Goal: Task Accomplishment & Management: Manage account settings

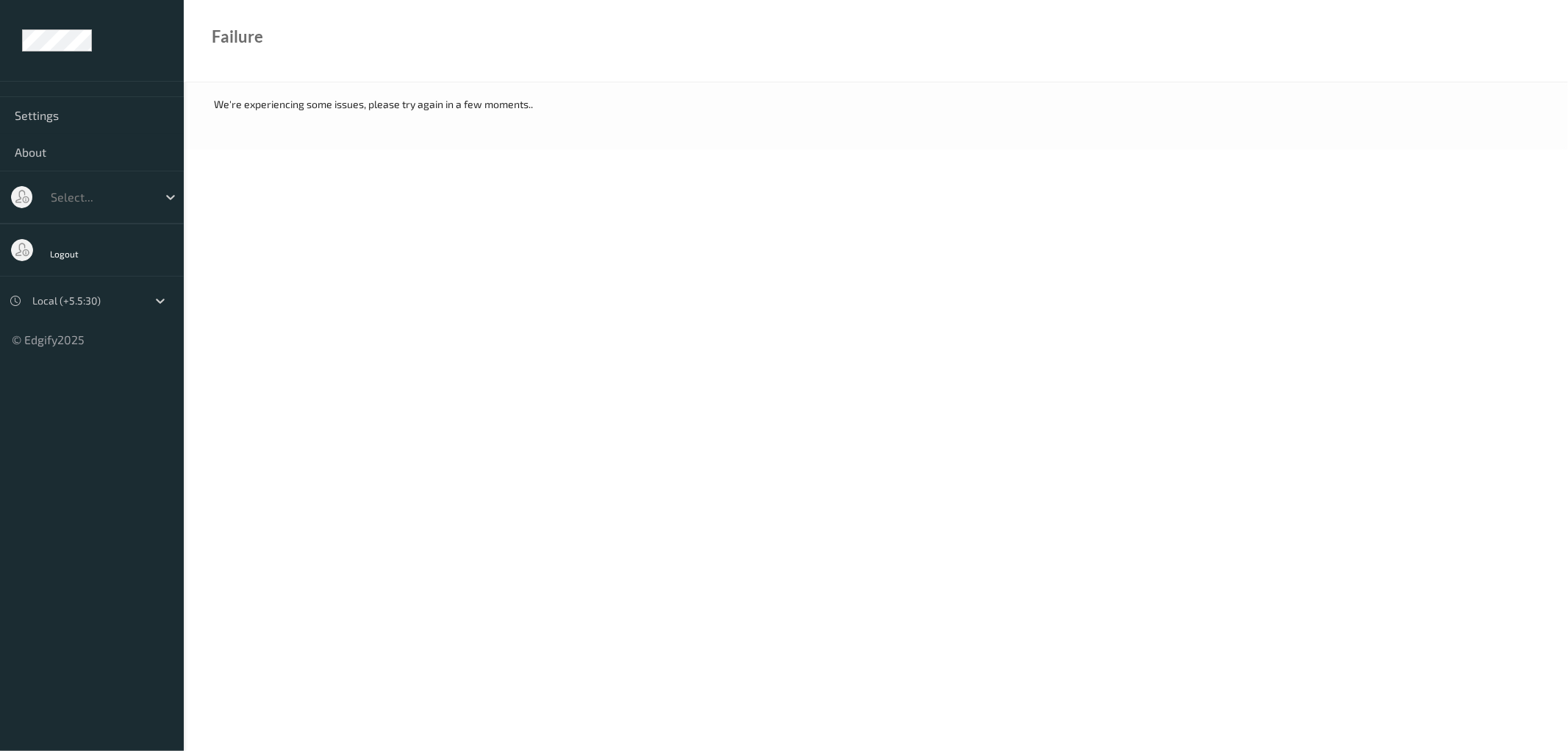
click at [65, 650] on ul "Settings About Select... Logout Local (+5.5:30) © Edgify 2025 New Dashboard Exp…" at bounding box center [91, 375] width 184 height 751
click at [171, 197] on icon at bounding box center [171, 197] width 15 height 15
click at [171, 195] on icon at bounding box center [171, 197] width 15 height 15
click at [162, 302] on icon at bounding box center [160, 301] width 9 height 5
click at [78, 548] on ul "Settings About Select... Logout Local (+5.5:30) © Edgify 2025 New Dashboard Exp…" at bounding box center [91, 375] width 184 height 751
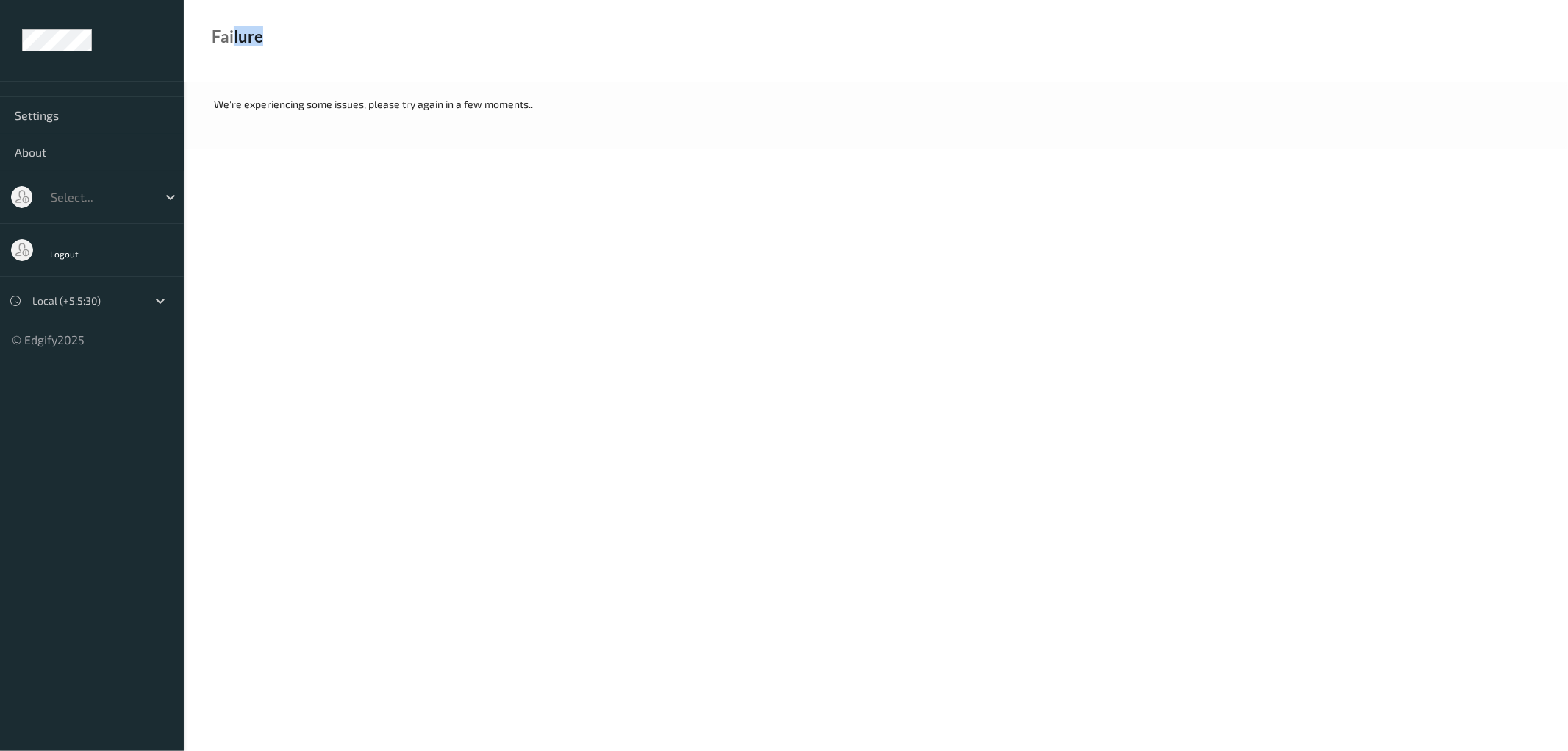
drag, startPoint x: 236, startPoint y: 38, endPoint x: 313, endPoint y: 38, distance: 77.0
click at [313, 38] on div "Failure" at bounding box center [876, 41] width 1384 height 82
click at [457, 37] on div "Failure" at bounding box center [876, 41] width 1384 height 82
click at [74, 251] on span "Logout" at bounding box center [65, 254] width 30 height 10
click at [63, 256] on span "Logout" at bounding box center [65, 254] width 30 height 10
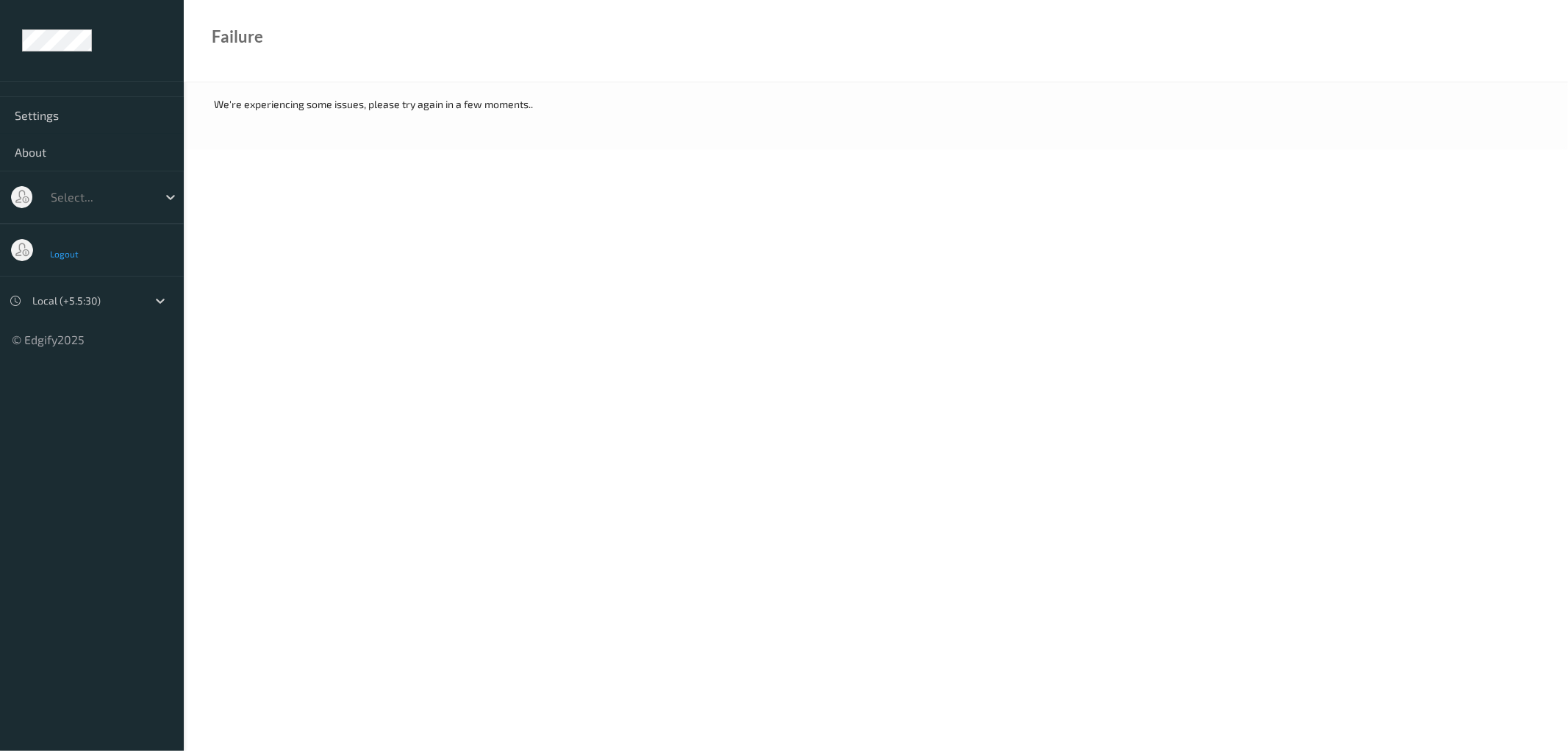
click at [63, 256] on span "Logout" at bounding box center [65, 254] width 30 height 10
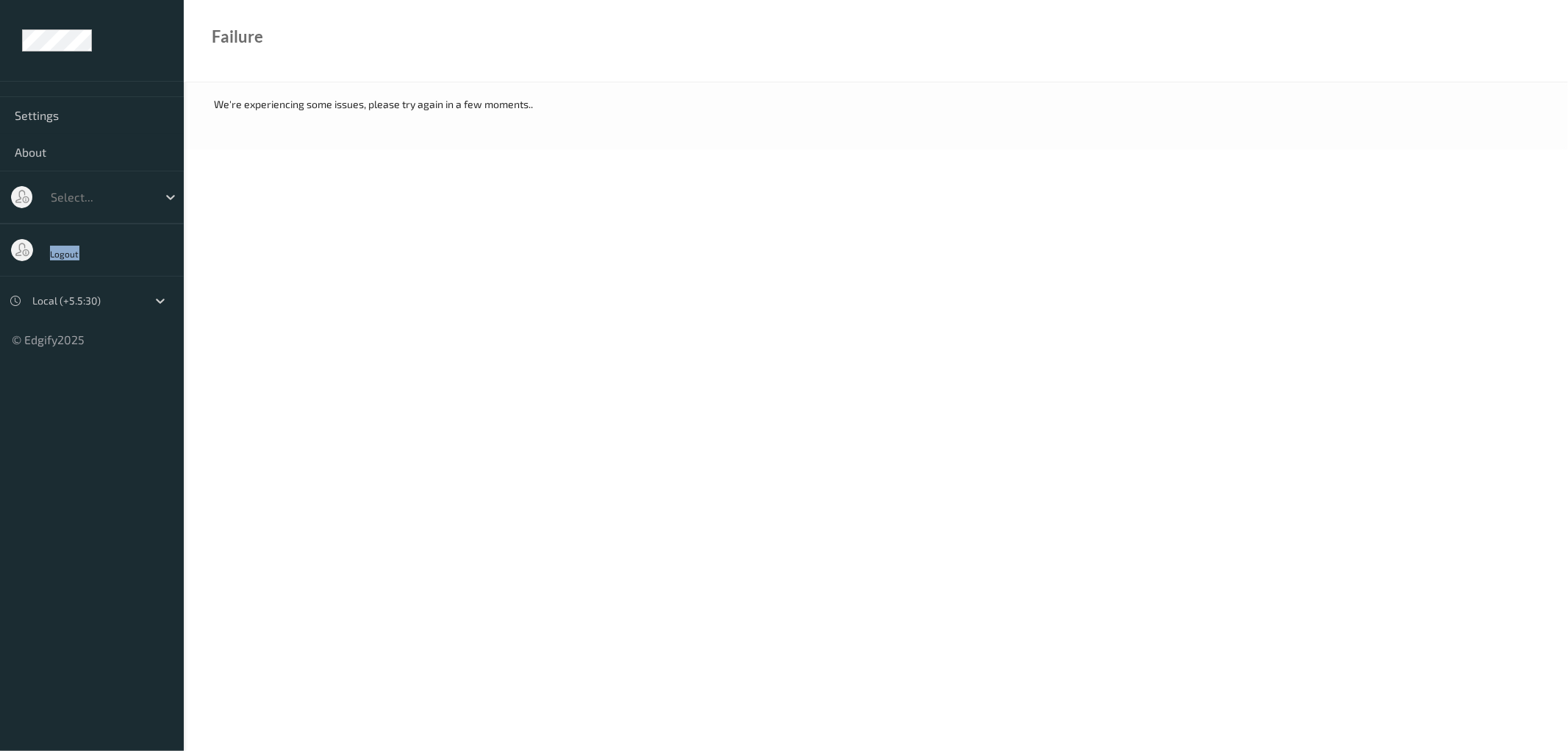
click at [63, 256] on span "Logout" at bounding box center [65, 254] width 30 height 10
click at [421, 336] on body "Settings About Select... Logout Local (+5.5:30) © Edgify 2025 New Dashboard Exp…" at bounding box center [784, 375] width 1568 height 751
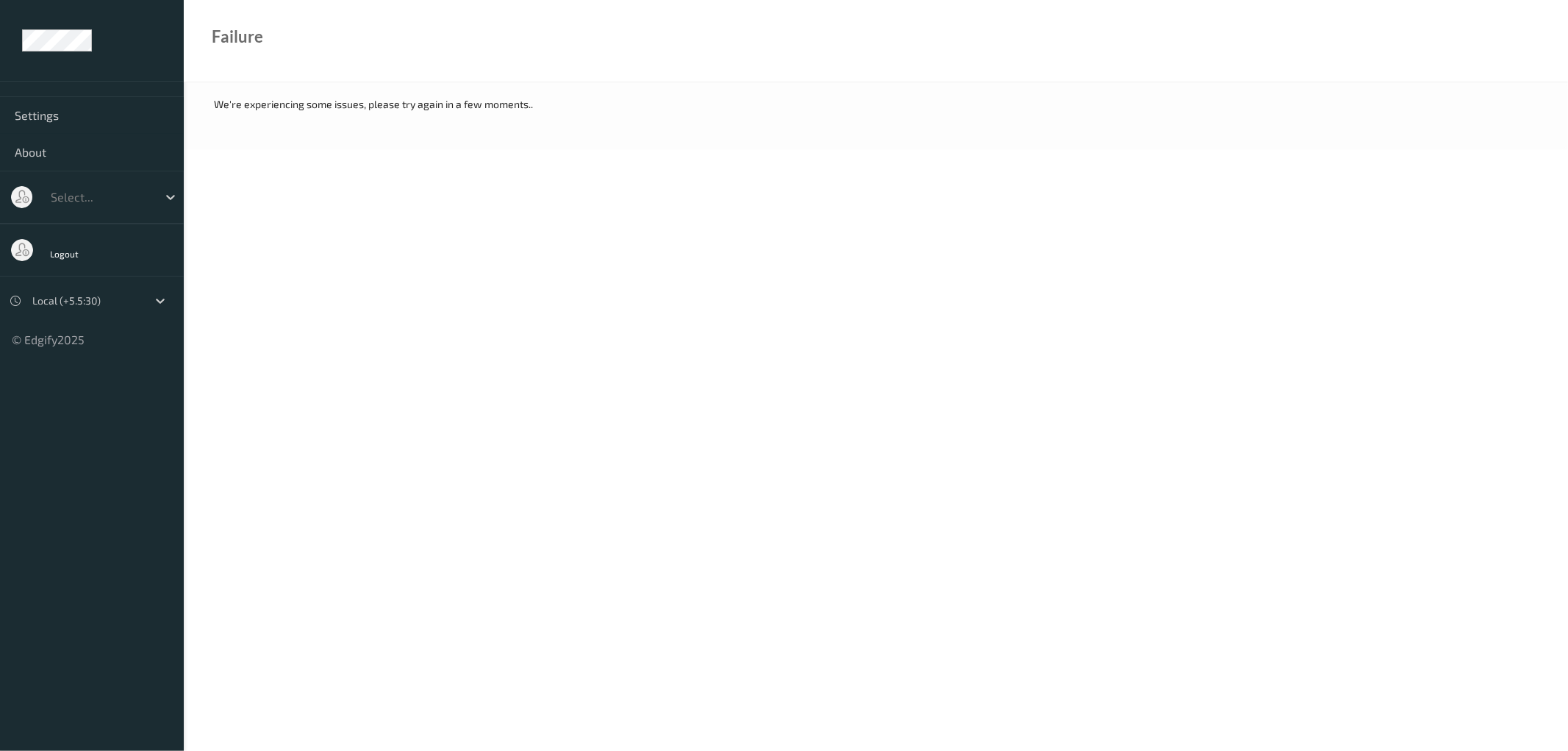
click at [44, 253] on div "Logout" at bounding box center [68, 251] width 47 height 31
click at [55, 253] on span "Logout" at bounding box center [65, 254] width 30 height 10
click at [65, 253] on span "Logout" at bounding box center [65, 254] width 30 height 10
click at [59, 254] on span "Logout" at bounding box center [65, 254] width 30 height 10
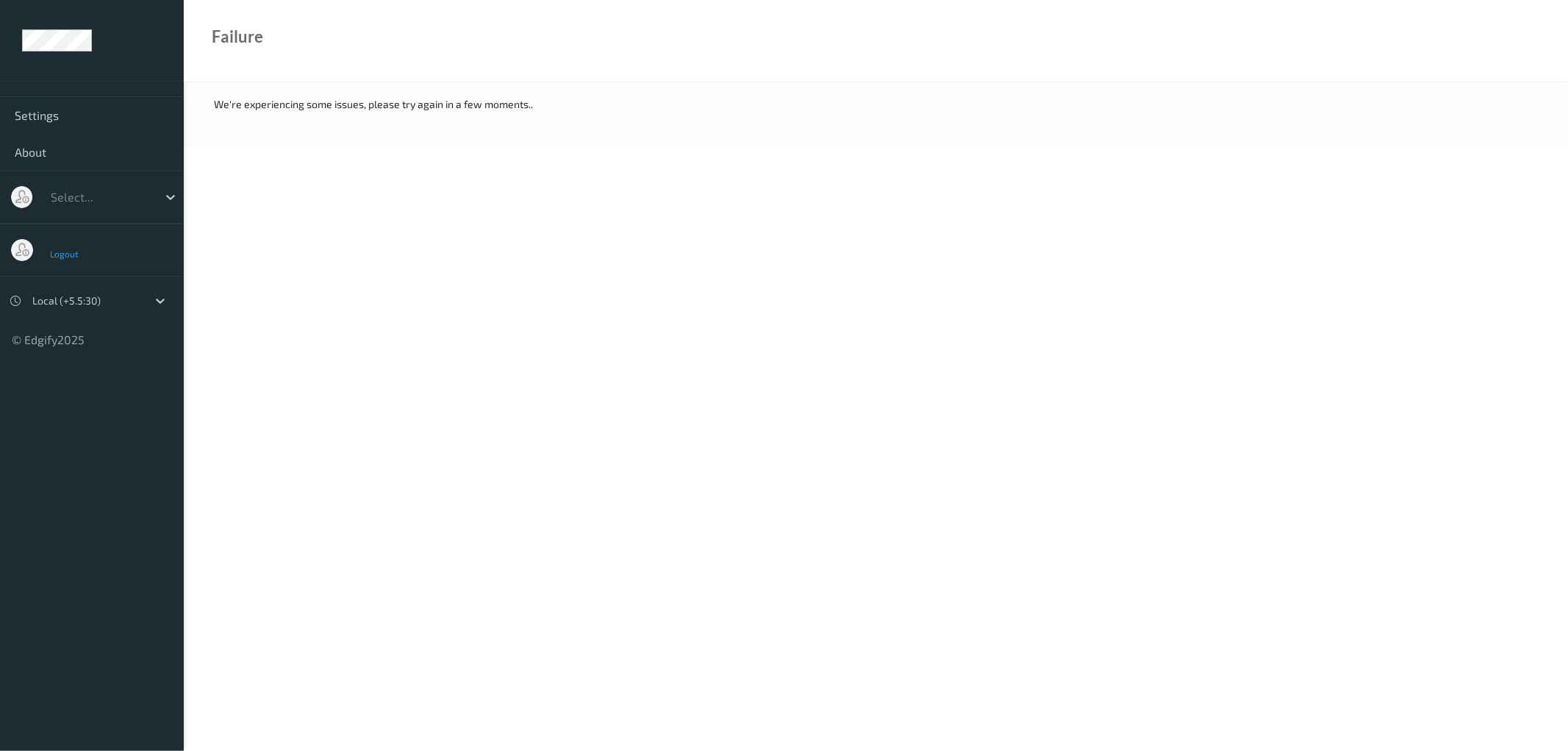
click at [71, 257] on span "Logout" at bounding box center [65, 254] width 30 height 10
click at [172, 196] on icon at bounding box center [171, 197] width 9 height 5
click at [134, 230] on div "No options" at bounding box center [114, 233] width 140 height 26
click at [159, 299] on icon at bounding box center [161, 301] width 15 height 15
click at [116, 369] on div "UTC (+00:00)" at bounding box center [99, 364] width 131 height 15
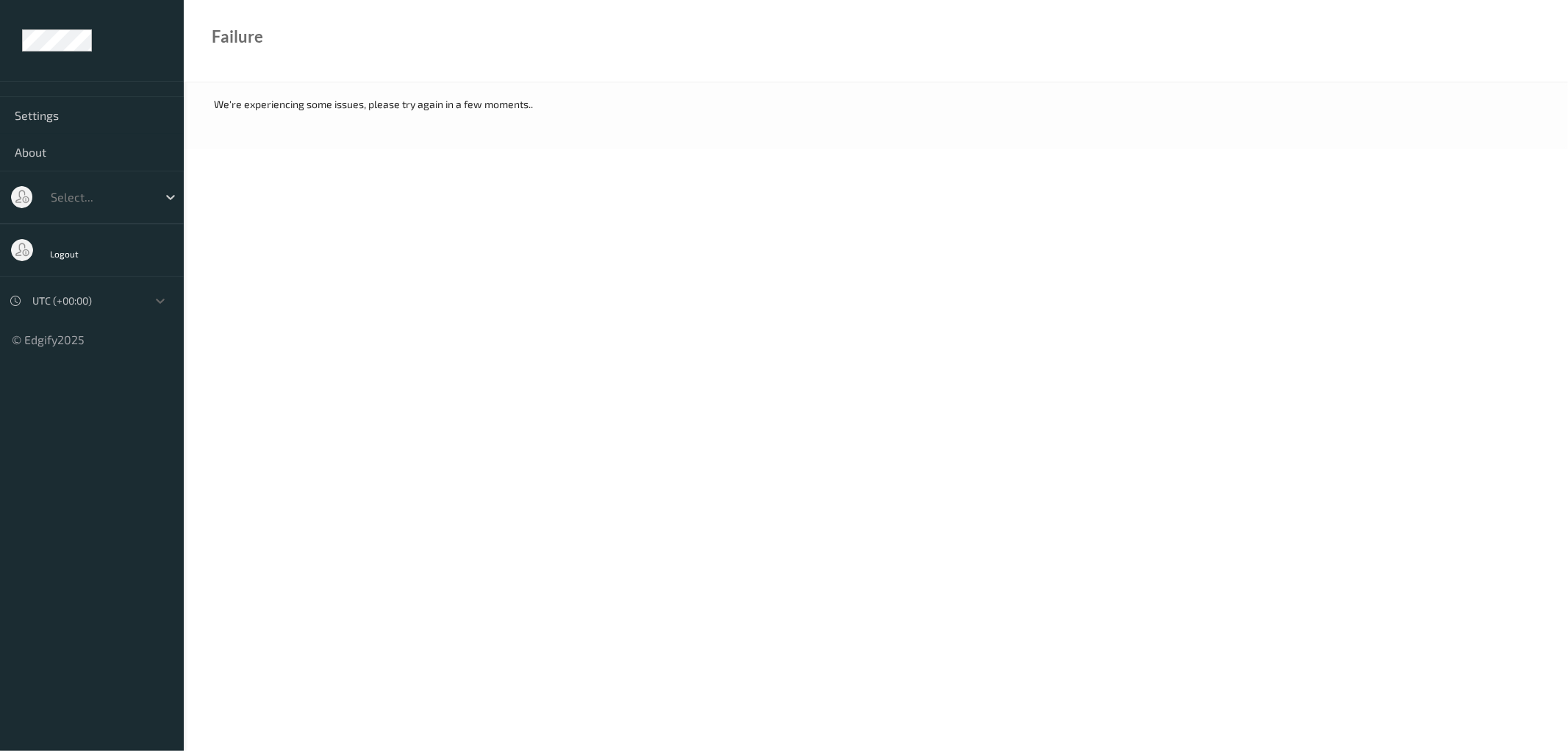
click at [99, 399] on ul "Settings About Select... Logout option UTC (+00:00), selected. Select is focuse…" at bounding box center [91, 375] width 184 height 751
click at [61, 250] on span "Logout" at bounding box center [65, 254] width 30 height 10
click at [555, 339] on body "Settings About Select... Logout UTC (+00:00) © Edgify 2025 New Dashboard Experi…" at bounding box center [784, 375] width 1568 height 751
click at [73, 706] on ul "Settings About Select... Logout UTC (+00:00) © Edgify 2025 New Dashboard Experi…" at bounding box center [91, 375] width 184 height 751
click at [63, 253] on span "Logout" at bounding box center [65, 254] width 30 height 10
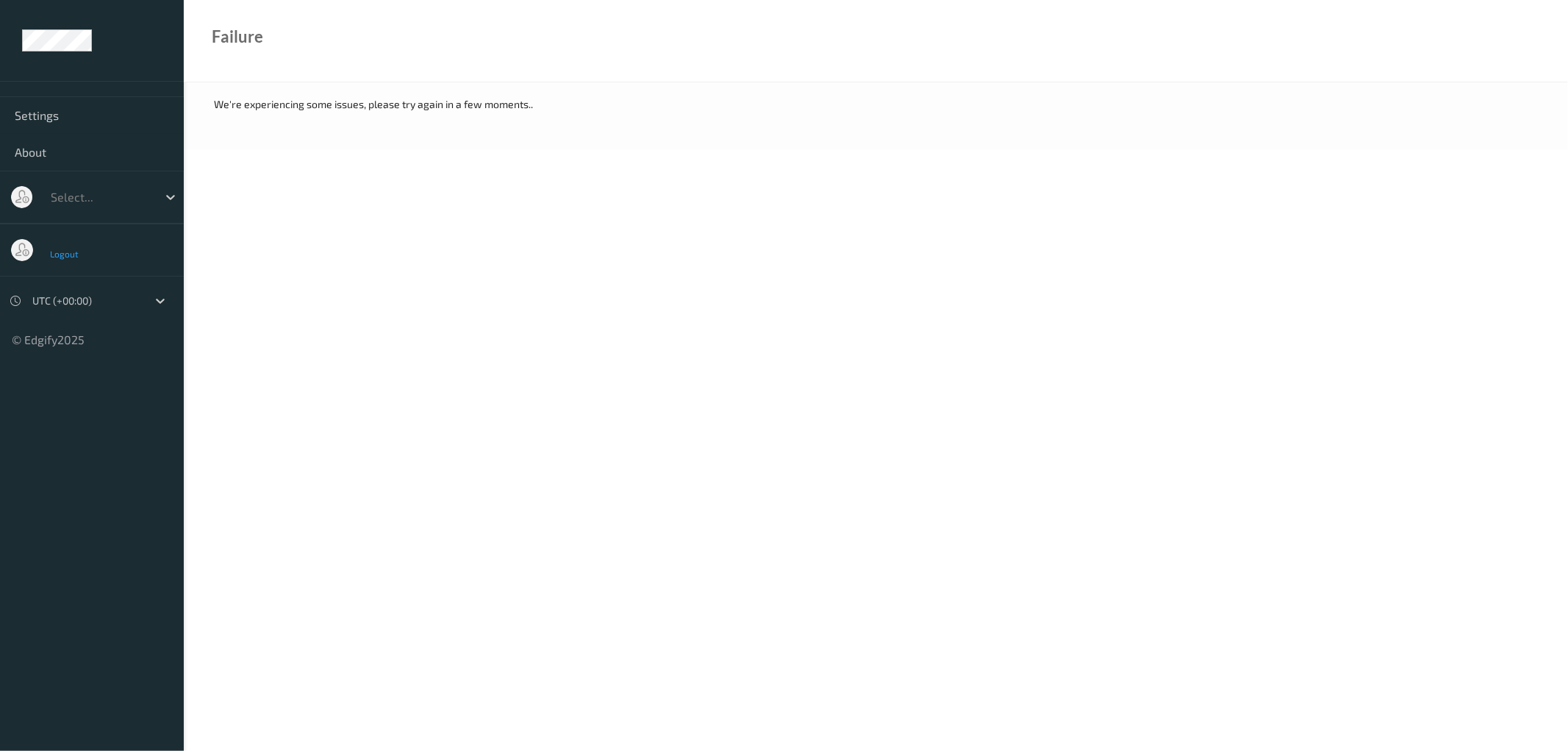
click at [63, 253] on span "Logout" at bounding box center [65, 254] width 30 height 10
click at [63, 439] on ul "Settings About Select... Logout UTC (+00:00) © Edgify 2025 New Dashboard Experi…" at bounding box center [91, 375] width 184 height 751
click at [142, 303] on div "UTC (+00:00)" at bounding box center [86, 301] width 122 height 24
click at [128, 324] on div "Local (+5.5:30)" at bounding box center [99, 337] width 148 height 26
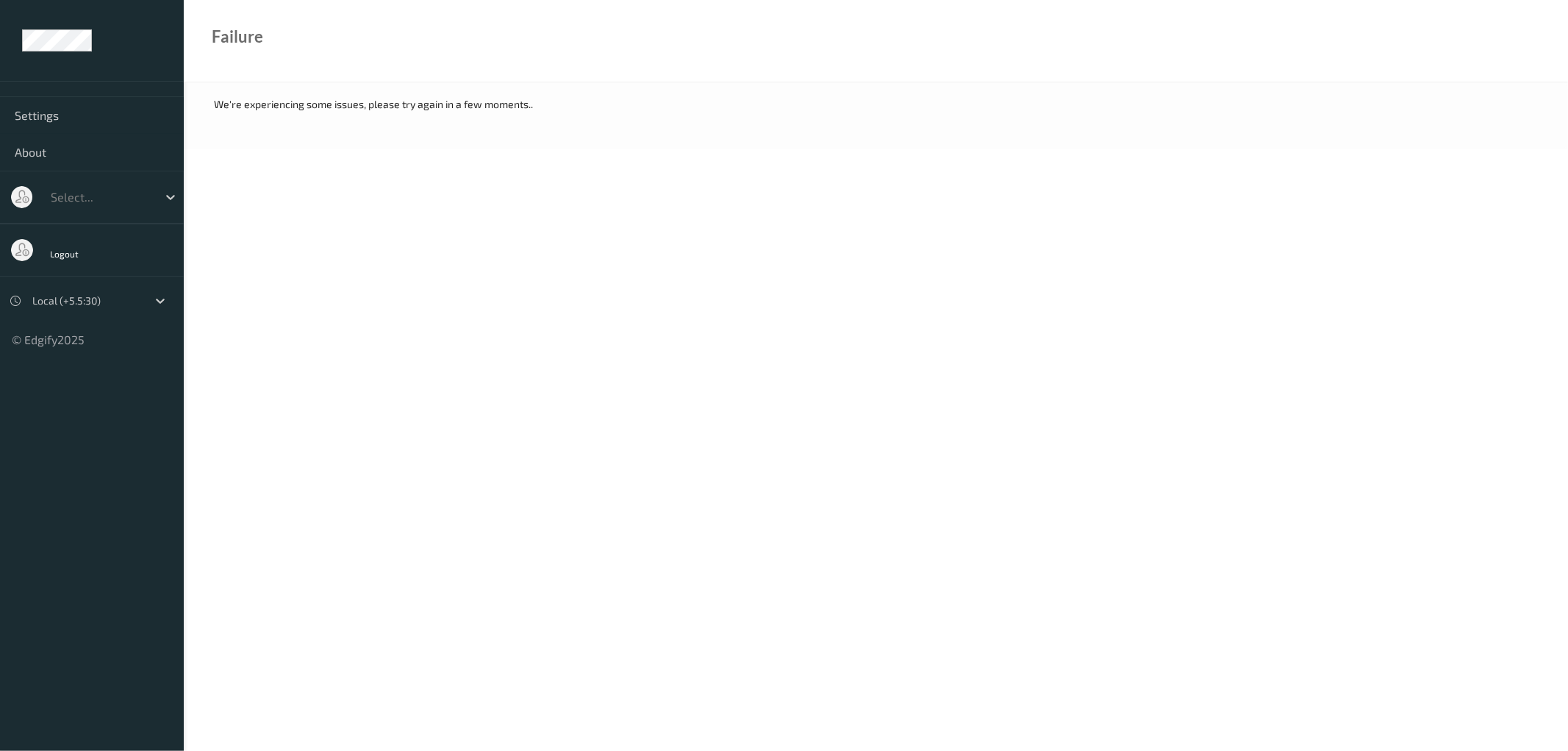
click at [67, 424] on ul "Settings About Select... Logout Local (+5.5:30) © Edgify 2025 New Dashboard Exp…" at bounding box center [91, 375] width 184 height 751
